Goal: Communication & Community: Answer question/provide support

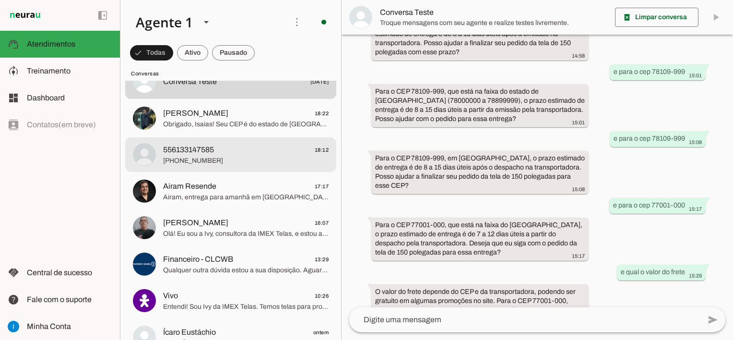
scroll to position [48, 0]
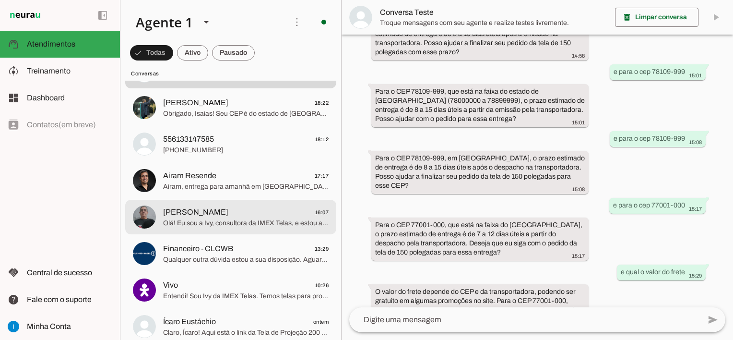
click at [266, 215] on span "[PERSON_NAME] 16:07" at bounding box center [246, 212] width 166 height 12
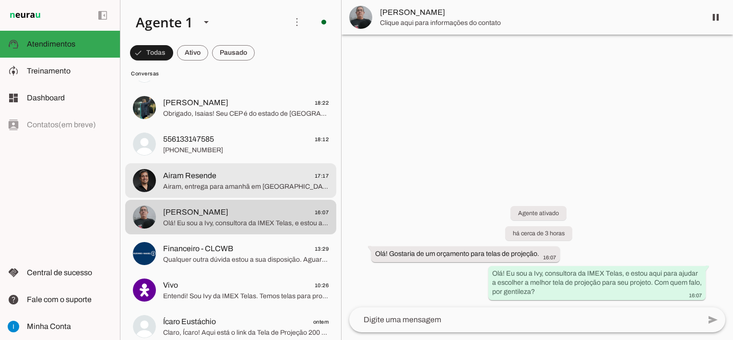
click at [231, 184] on span "Airam, entrega para amanhã em [GEOGRAPHIC_DATA] não é possível via transportado…" at bounding box center [246, 187] width 166 height 10
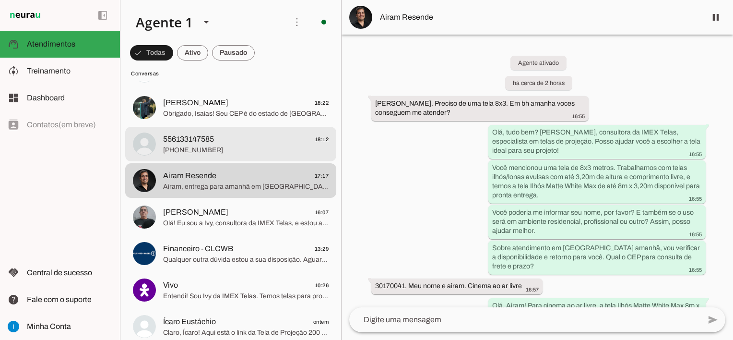
click at [223, 144] on span "556133147585 18:12" at bounding box center [246, 139] width 166 height 12
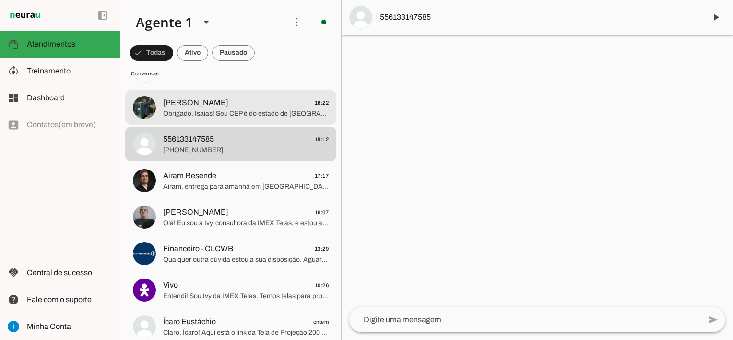
click at [259, 113] on span "Obrigado, Isaias! Seu CEP é do estado de [GEOGRAPHIC_DATA], o prazo estimado de…" at bounding box center [246, 114] width 166 height 10
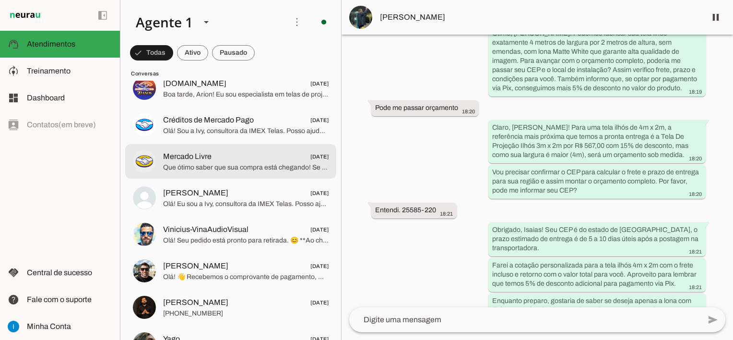
scroll to position [1104, 0]
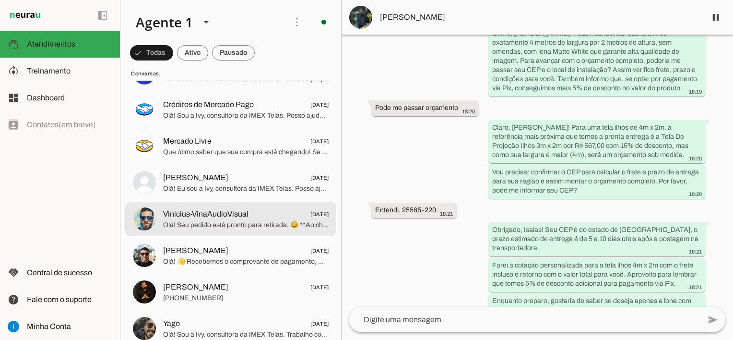
click at [259, 216] on span "Vinicius-VinaAudioVisual [DATE]" at bounding box center [246, 214] width 166 height 12
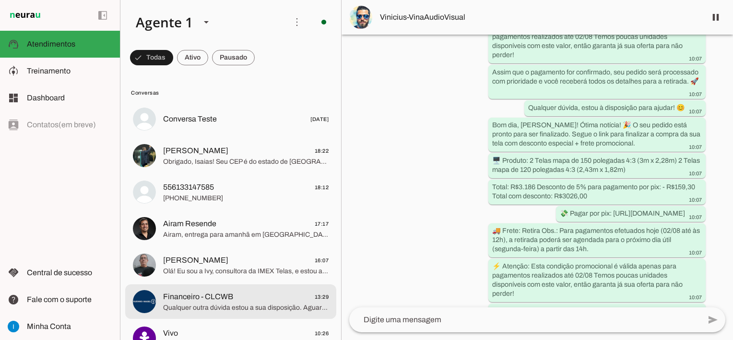
click at [213, 303] on span "Qualquer outra dúvida estou a sua disposição. Aguardo sua compra 😀" at bounding box center [246, 308] width 166 height 10
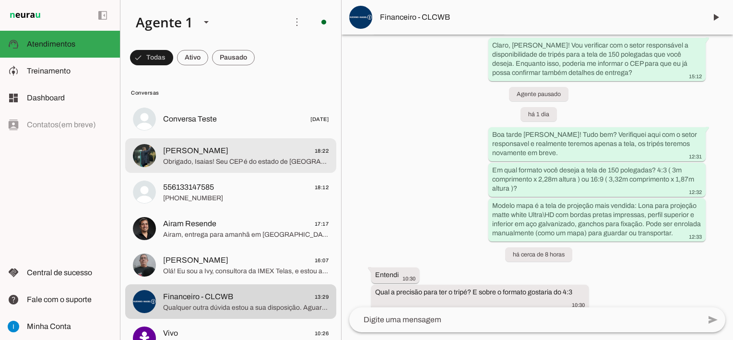
click at [257, 162] on span "Obrigado, Isaias! Seu CEP é do estado de [GEOGRAPHIC_DATA], o prazo estimado de…" at bounding box center [246, 162] width 166 height 10
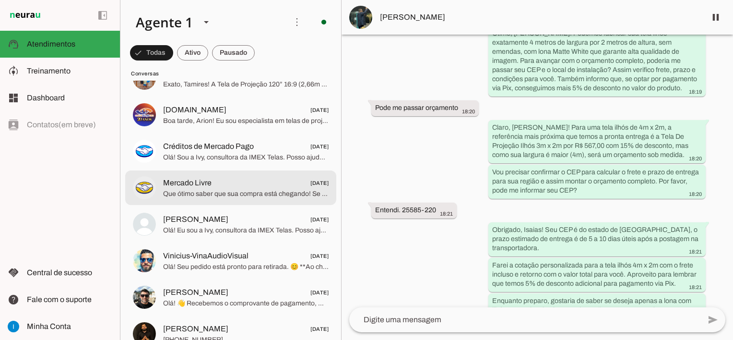
scroll to position [1104, 0]
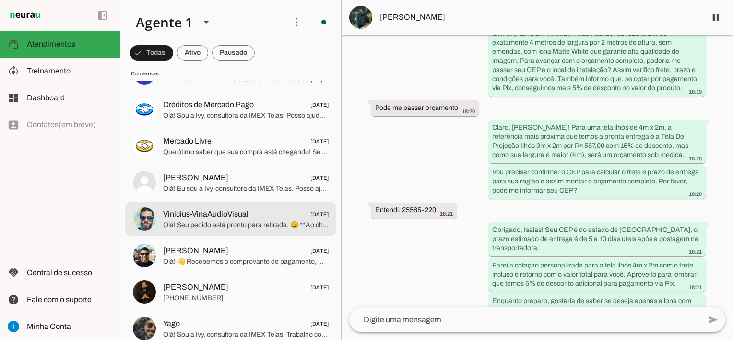
click at [238, 219] on span "Vinicius-VinaAudioVisual" at bounding box center [205, 214] width 85 height 12
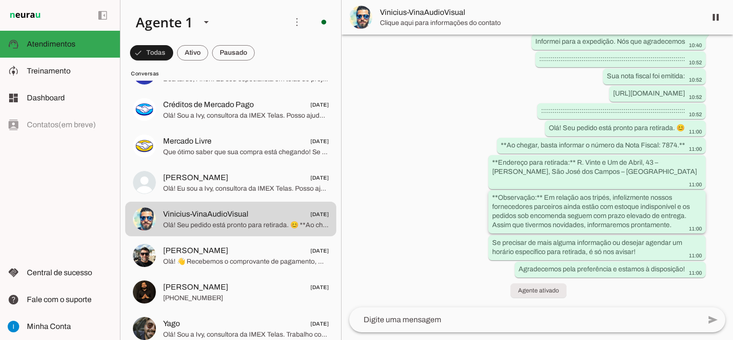
scroll to position [2860, 0]
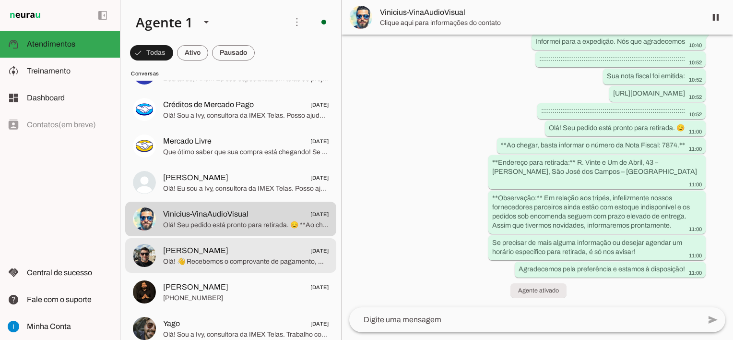
click at [225, 252] on span "[PERSON_NAME] [DATE]" at bounding box center [246, 251] width 166 height 12
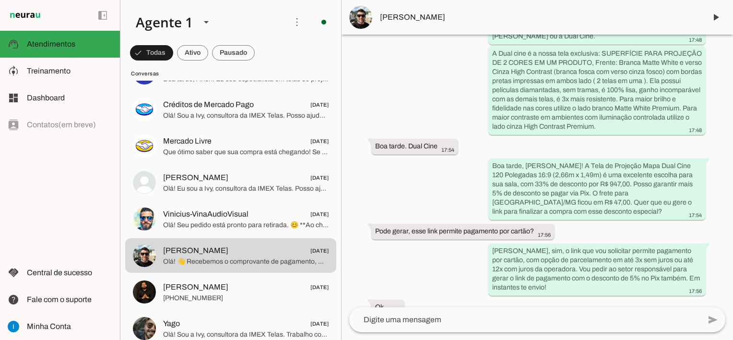
scroll to position [1754, 0]
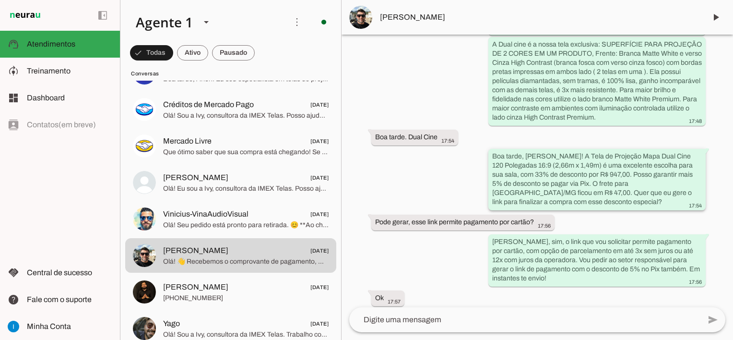
drag, startPoint x: 547, startPoint y: 119, endPoint x: 553, endPoint y: 164, distance: 45.0
click at [553, 164] on div "Boa tarde, [PERSON_NAME]! A Tela de Projeção Mapa Dual Cine 120 Polegadas 16:9 …" at bounding box center [597, 181] width 210 height 58
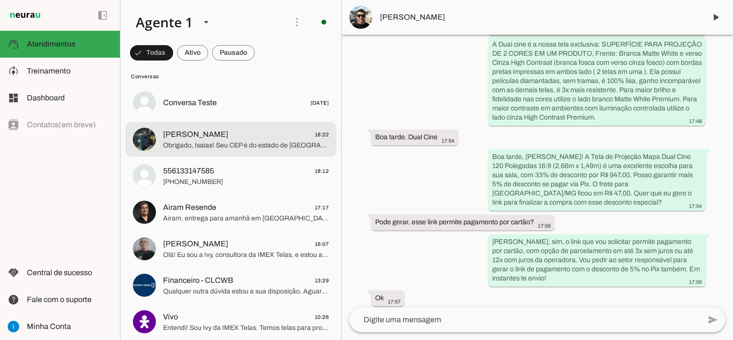
scroll to position [0, 0]
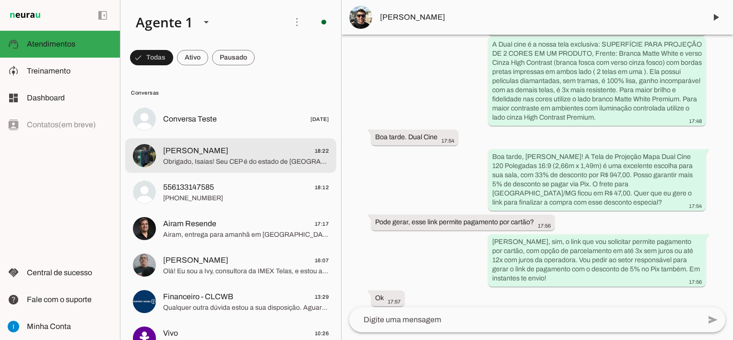
click at [237, 158] on span "Obrigado, Isaias! Seu CEP é do estado de [GEOGRAPHIC_DATA], o prazo estimado de…" at bounding box center [246, 162] width 166 height 10
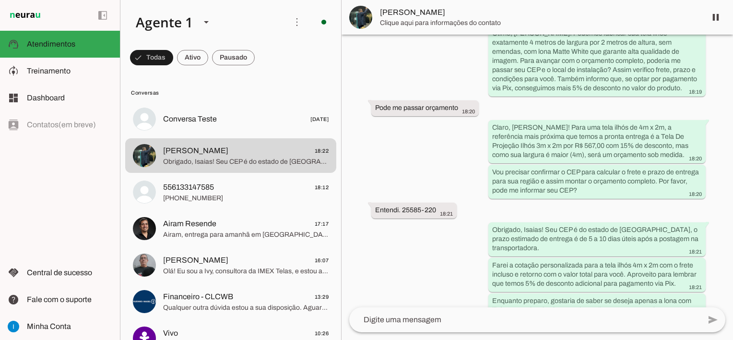
click at [446, 316] on textarea at bounding box center [524, 320] width 351 height 12
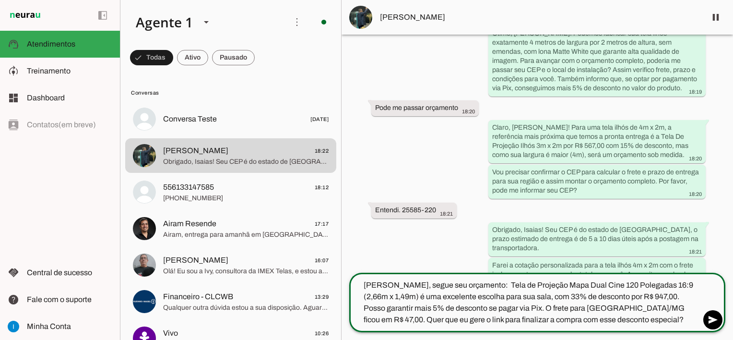
drag, startPoint x: 525, startPoint y: 283, endPoint x: 591, endPoint y: 281, distance: 66.2
click at [591, 281] on textarea "[PERSON_NAME], segue seu orçamento: Tela de Projeção Mapa Dual Cine 120 Polegad…" at bounding box center [524, 302] width 351 height 46
type textarea "[PERSON_NAME], segue seu orçamento: Tela de Projeção Mapa Dual Cine 120 Polegad…"
type md-outlined-text-field "[PERSON_NAME], segue seu orçamento: Tela de Projeção Mapa Dual Cine 120 Polegad…"
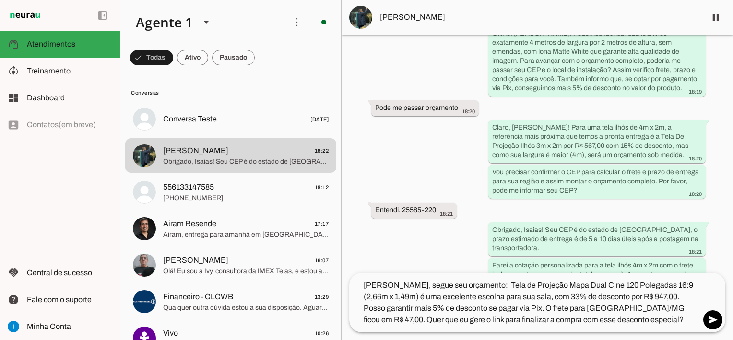
drag, startPoint x: 591, startPoint y: 200, endPoint x: 660, endPoint y: 193, distance: 69.4
click at [660, 193] on div "Agente ativado há 43 minutos Olá! Gostaria de saber mais sobre as telas de proj…" at bounding box center [538, 154] width 392 height 238
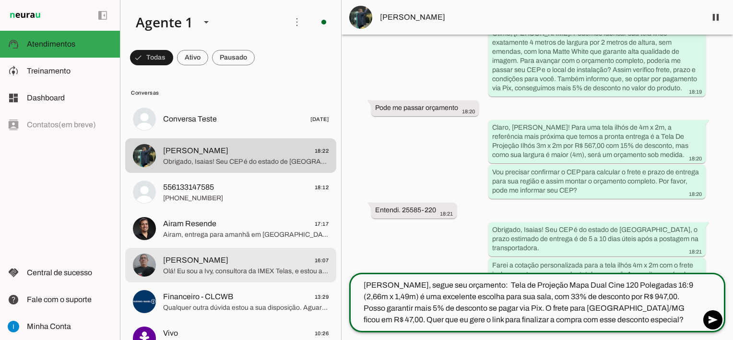
drag, startPoint x: 601, startPoint y: 315, endPoint x: 332, endPoint y: 160, distance: 310.2
click at [326, 253] on div "Agente 1 Criar Agente Você atingiu o limite de IAs Neurau permitidas. Atualize …" at bounding box center [426, 170] width 613 height 340
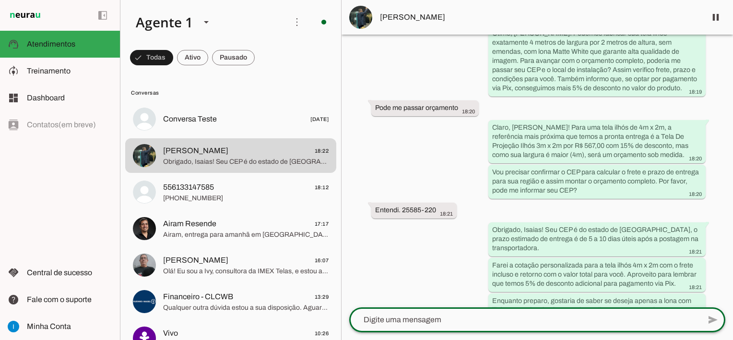
paste textarea "Isaias, segue seu orçamento: Tela de Projeção Ilhós Matte White Ultra HD Max de…"
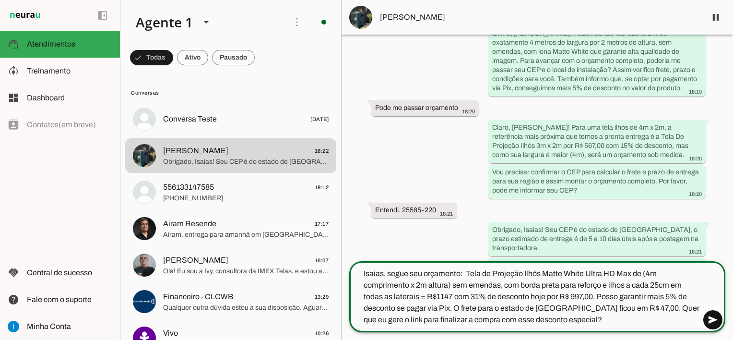
type textarea "Isaias, segue seu orçamento: Tela de Projeção Ilhós Matte White Ultra HD Max de…"
type md-outlined-text-field "Isaias, segue seu orçamento: Tela de Projeção Ilhós Matte White Ultra HD Max de…"
click at [712, 322] on span at bounding box center [713, 319] width 23 height 23
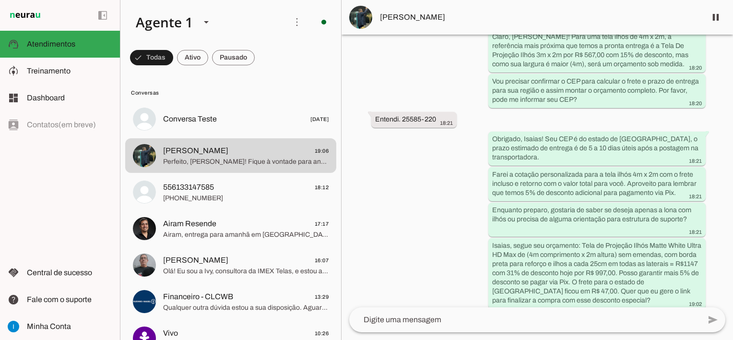
scroll to position [511, 0]
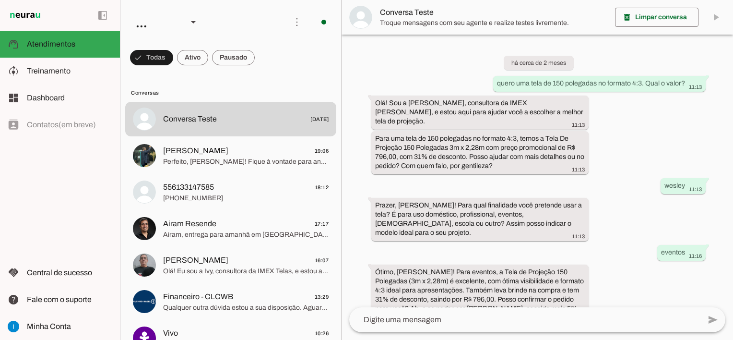
scroll to position [702, 0]
